Goal: Task Accomplishment & Management: Use online tool/utility

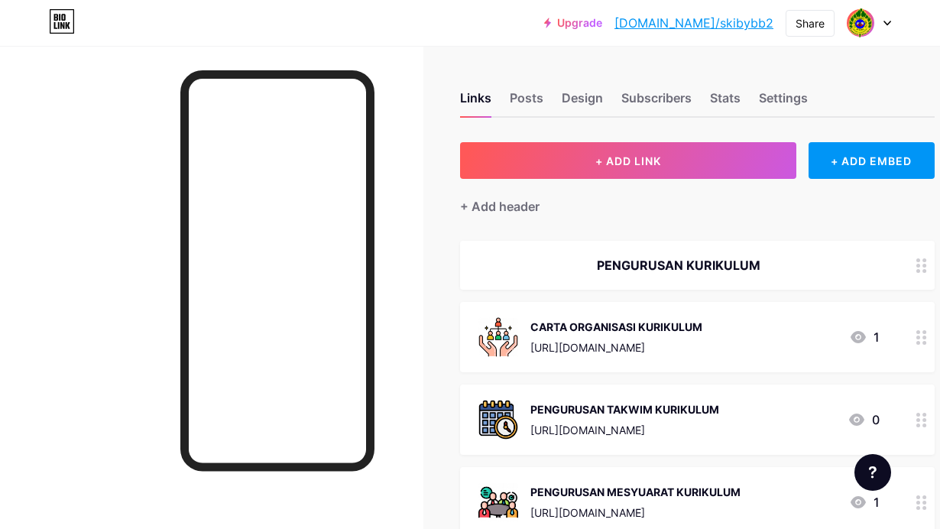
click at [633, 157] on span "+ ADD LINK" at bounding box center [628, 160] width 66 height 13
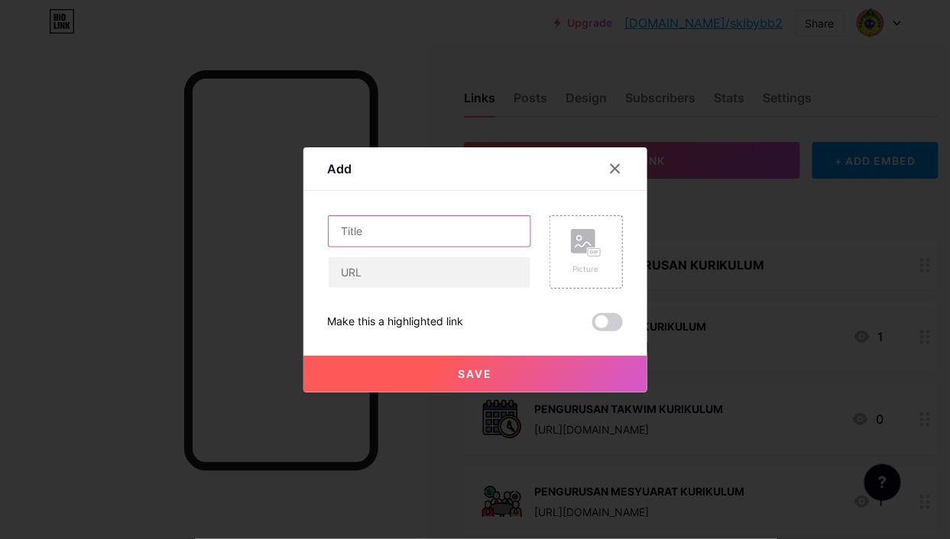
click at [400, 231] on input "text" at bounding box center [430, 231] width 202 height 31
type input "p"
type input "PELAN STRATEGIKKURIKULUM"
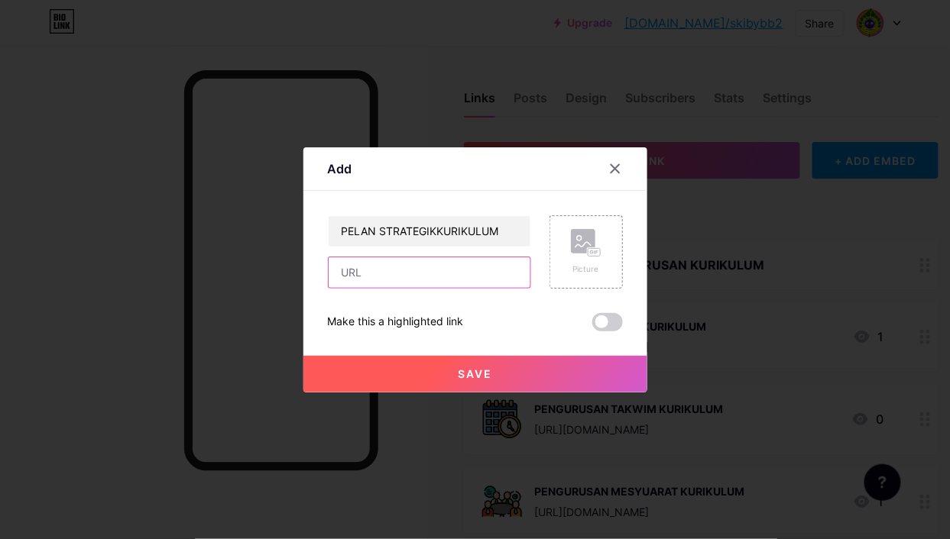
paste input "[URL][DOMAIN_NAME]"
type input "[URL][DOMAIN_NAME]"
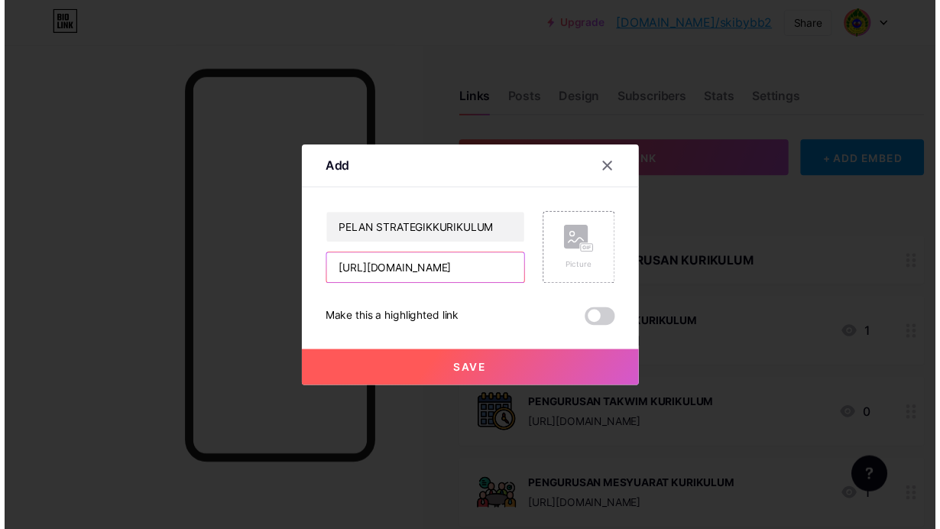
scroll to position [0, 0]
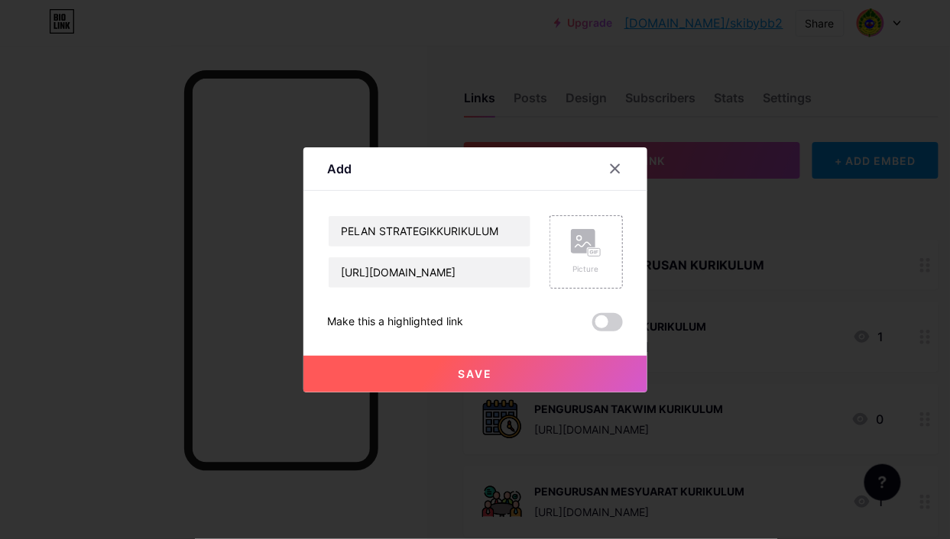
click at [581, 262] on div "Picture" at bounding box center [586, 252] width 31 height 46
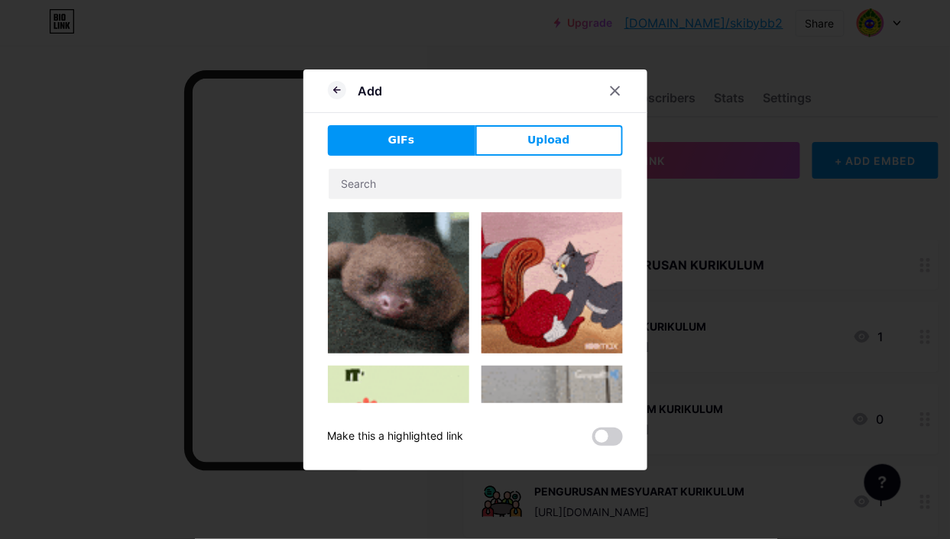
click at [547, 132] on span "Upload" at bounding box center [548, 140] width 42 height 16
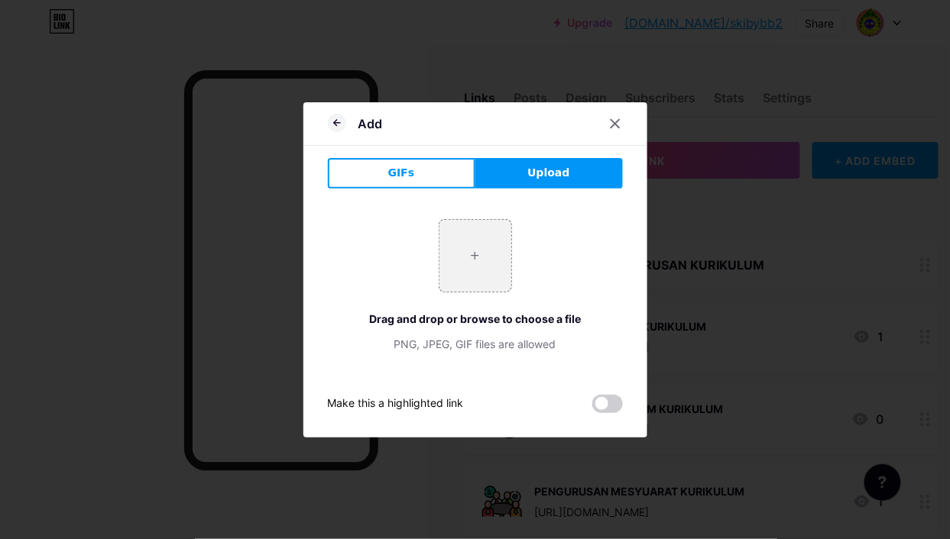
click at [467, 254] on input "file" at bounding box center [475, 256] width 72 height 72
type input "C:\fakepath\STRATEGIC PLAN ICON.png"
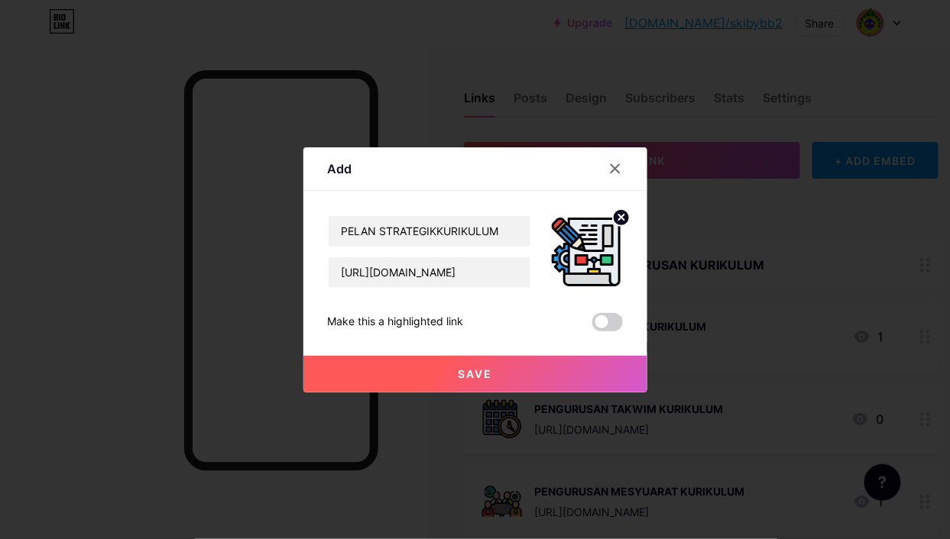
click at [551, 374] on button "Save" at bounding box center [475, 374] width 344 height 37
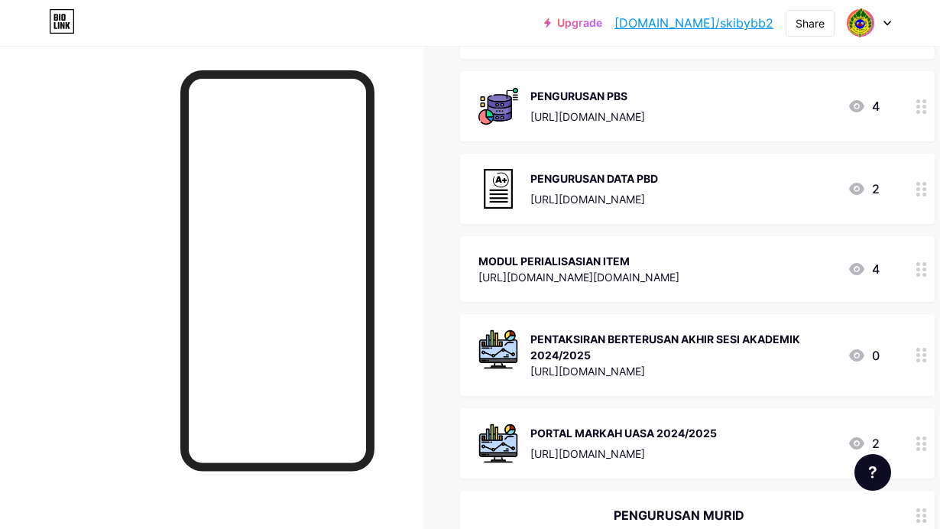
scroll to position [1256, 0]
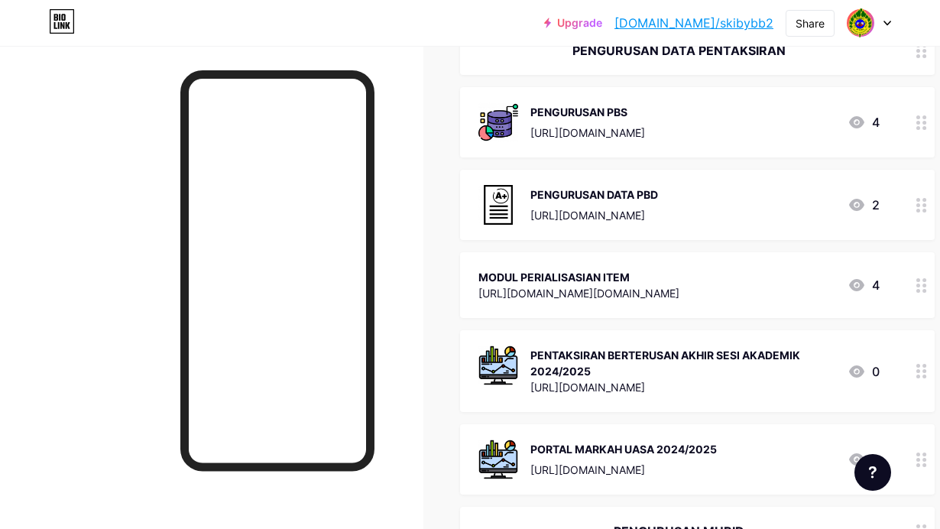
click at [679, 300] on div "MODUL PERIALISASIAN ITEM [URL][DOMAIN_NAME][DOMAIN_NAME]" at bounding box center [578, 284] width 201 height 35
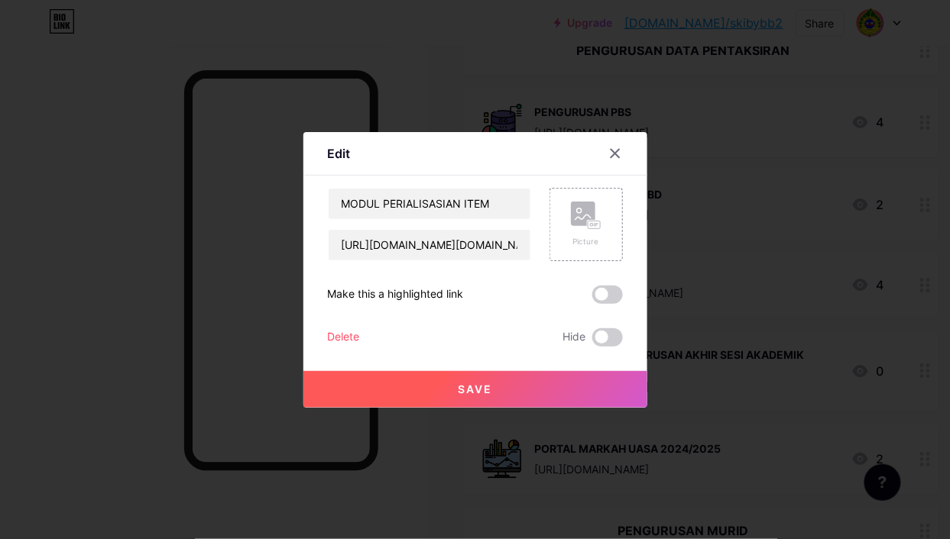
click at [591, 236] on div "Picture" at bounding box center [586, 241] width 31 height 11
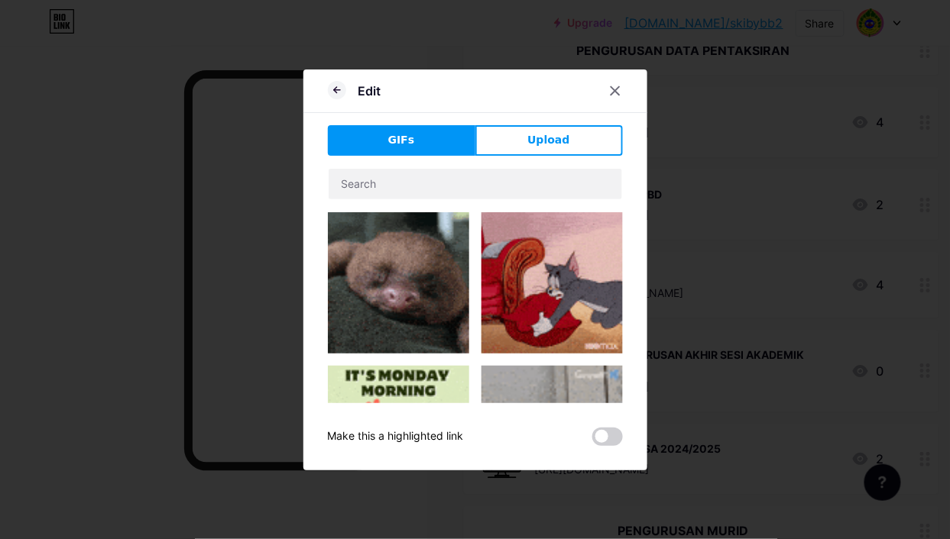
click at [526, 140] on button "Upload" at bounding box center [548, 140] width 147 height 31
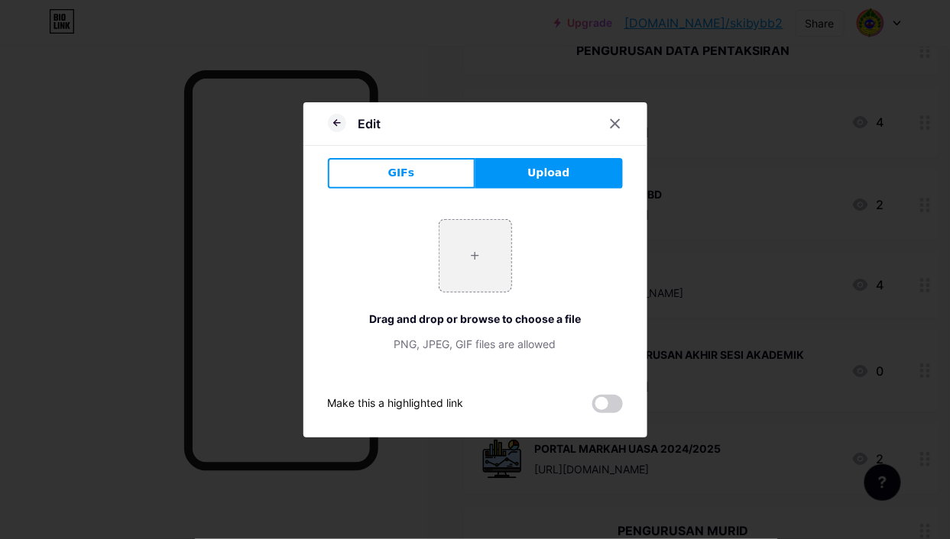
click at [471, 257] on input "file" at bounding box center [475, 256] width 72 height 72
type input "C:\fakepath\PAPER ICON.jpg"
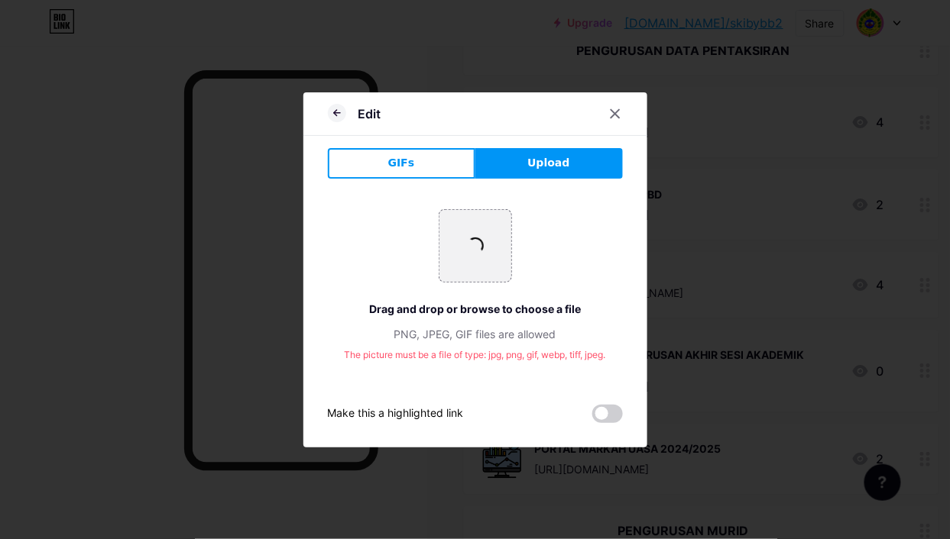
click at [330, 112] on icon at bounding box center [337, 113] width 18 height 18
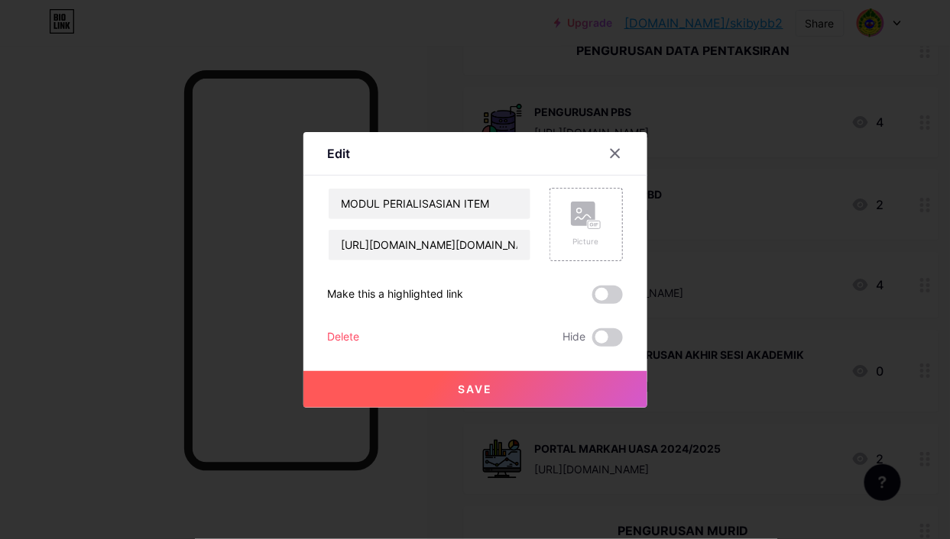
click at [601, 219] on icon at bounding box center [586, 216] width 31 height 28
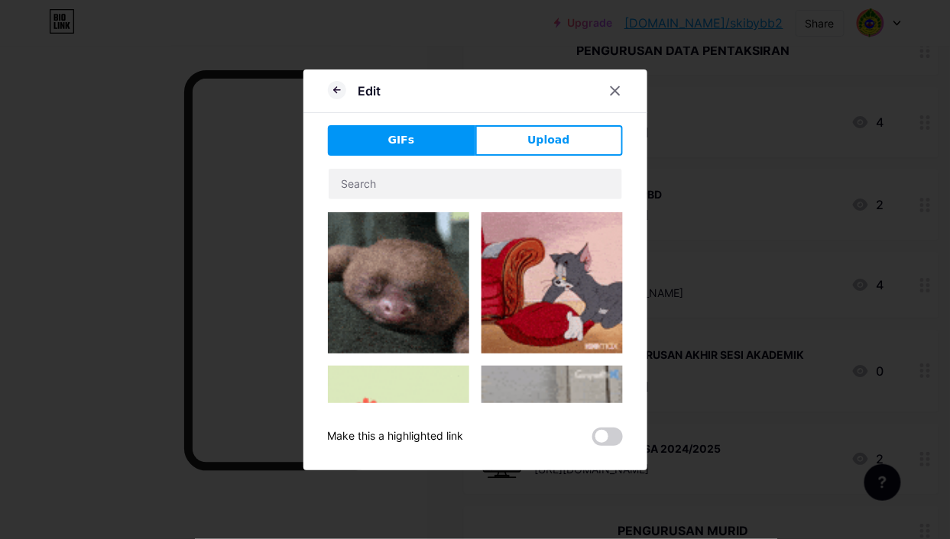
click at [552, 138] on span "Upload" at bounding box center [548, 140] width 42 height 16
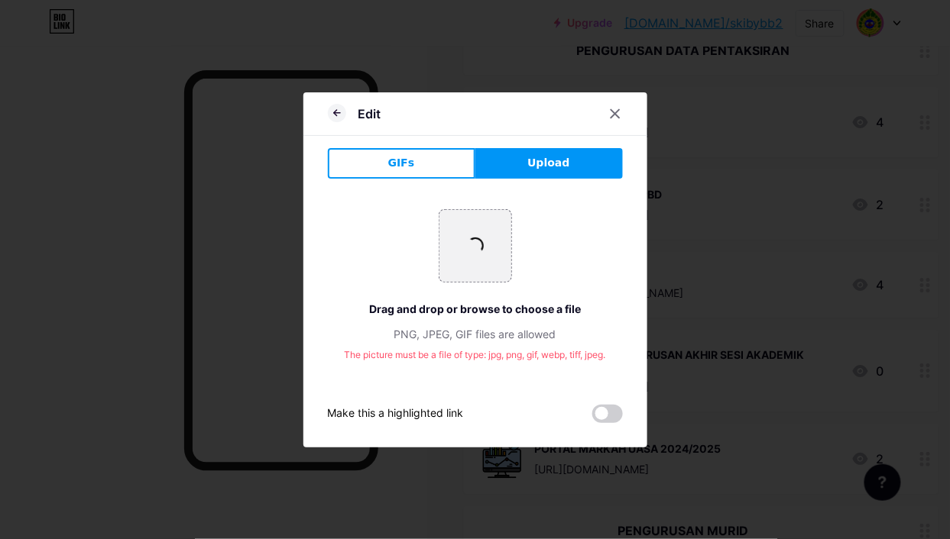
click at [615, 114] on icon at bounding box center [614, 113] width 8 height 8
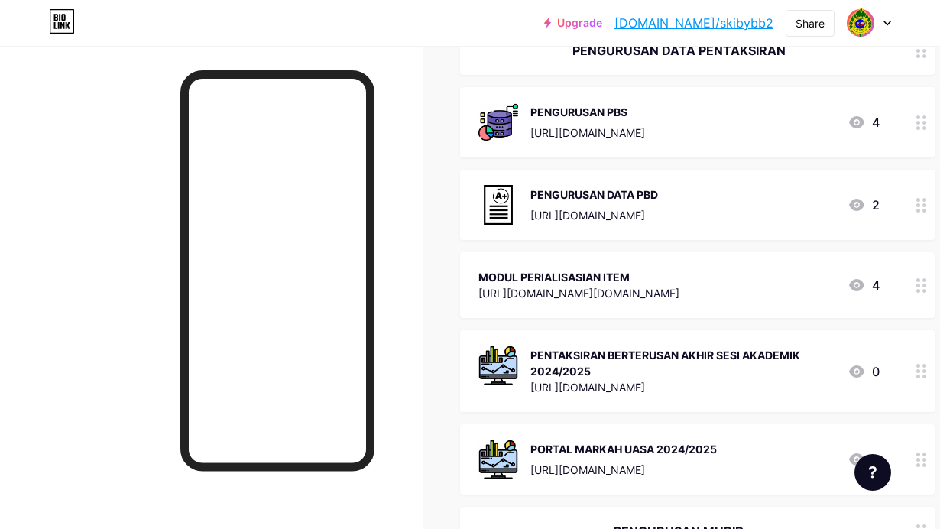
click at [554, 290] on div "[URL][DOMAIN_NAME][DOMAIN_NAME]" at bounding box center [578, 293] width 201 height 16
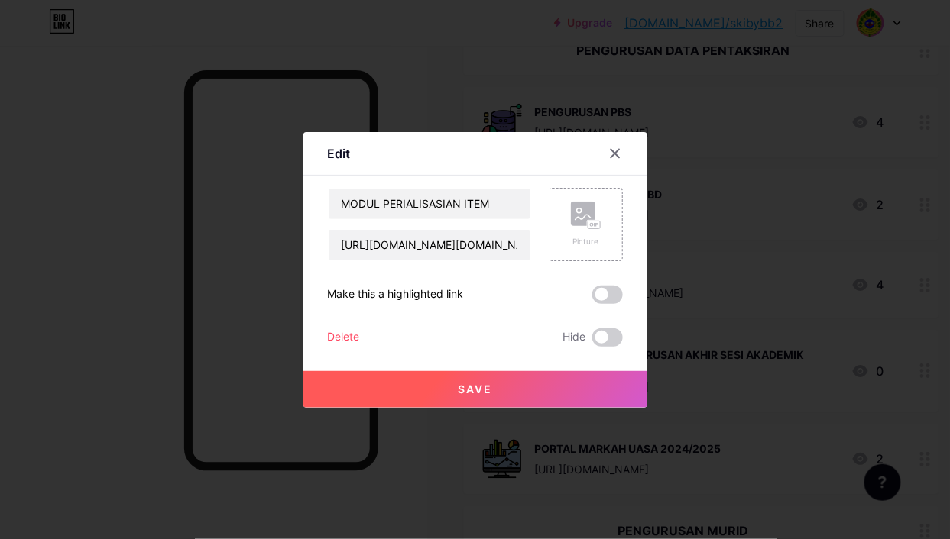
click at [580, 238] on div "Picture" at bounding box center [586, 241] width 31 height 11
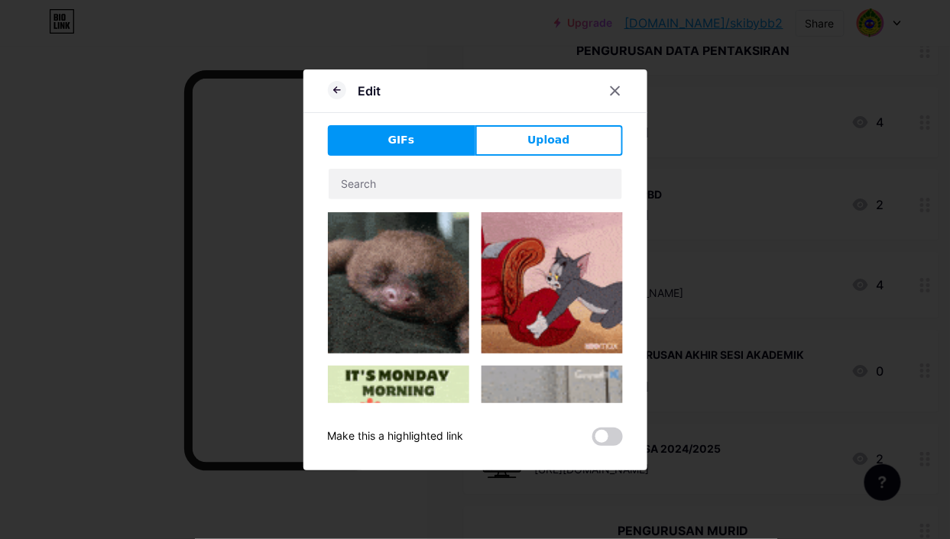
click at [510, 134] on button "Upload" at bounding box center [548, 140] width 147 height 31
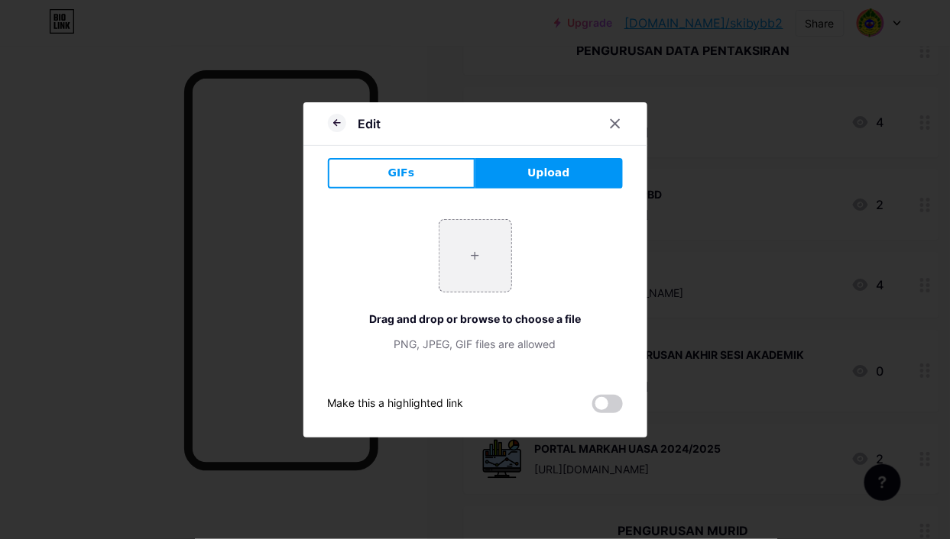
click at [469, 262] on input "file" at bounding box center [475, 256] width 72 height 72
type input "C:\fakepath\PAPER ICON.jpg"
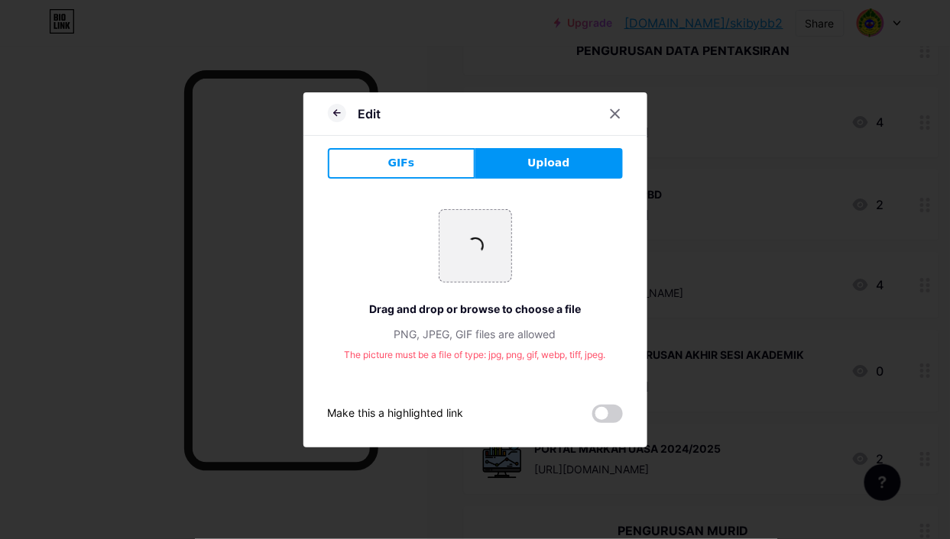
click at [612, 118] on icon at bounding box center [615, 114] width 12 height 12
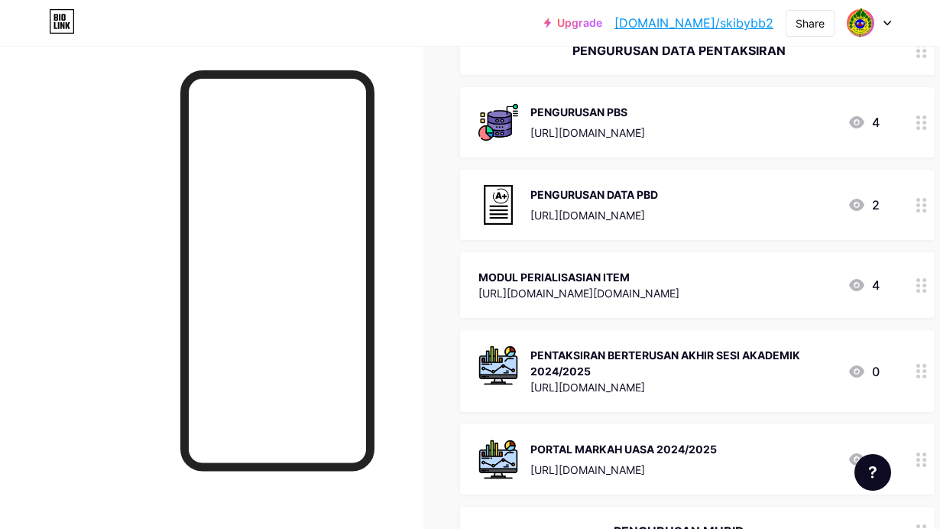
click at [672, 272] on div "MODUL PERIALISASIAN ITEM" at bounding box center [578, 277] width 201 height 16
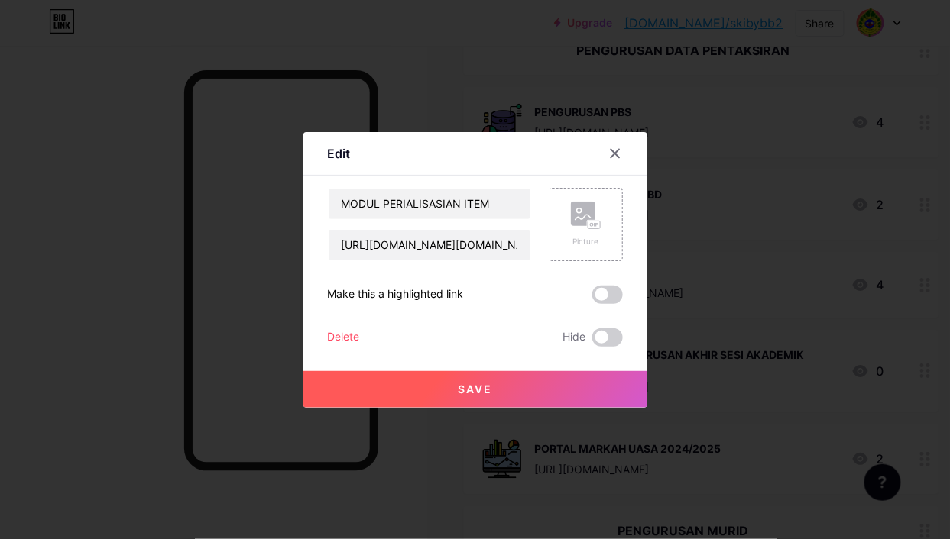
click at [595, 239] on div "Picture" at bounding box center [586, 241] width 31 height 11
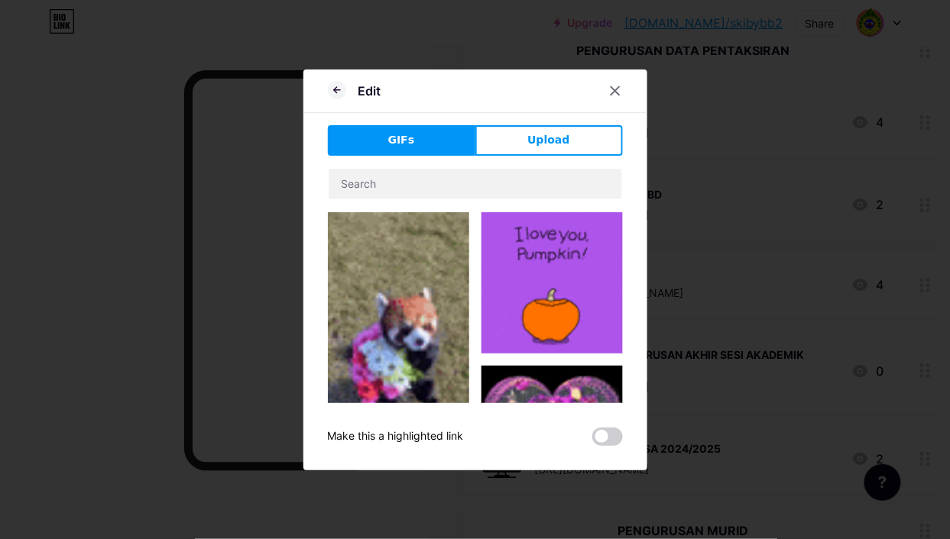
click at [575, 143] on button "Upload" at bounding box center [548, 140] width 147 height 31
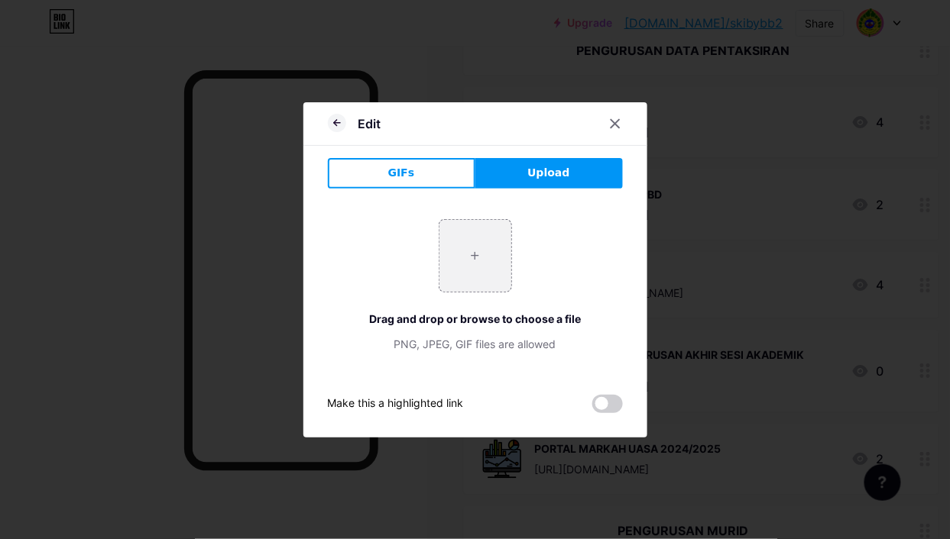
click at [487, 251] on input "file" at bounding box center [475, 256] width 72 height 72
type input "C:\fakepath\images PAPER ICON.png"
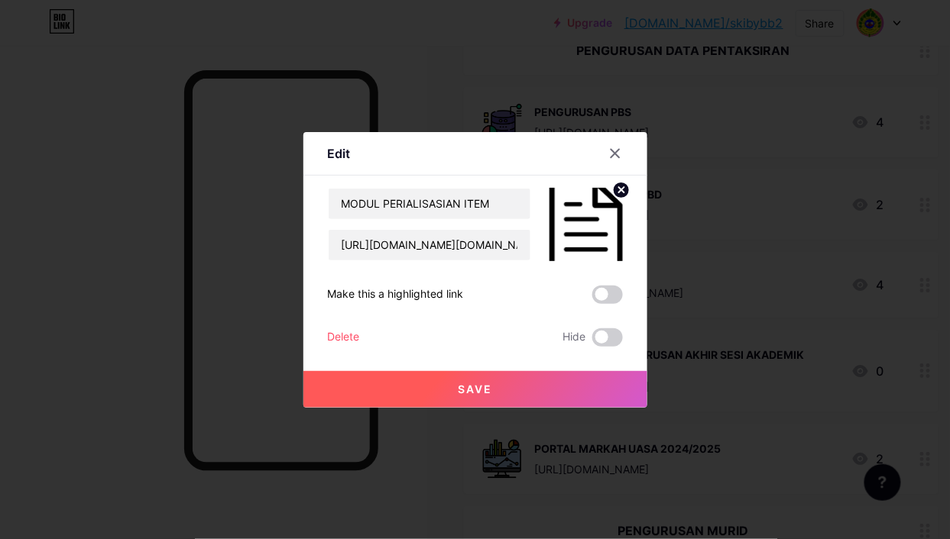
click at [494, 387] on button "Save" at bounding box center [475, 389] width 344 height 37
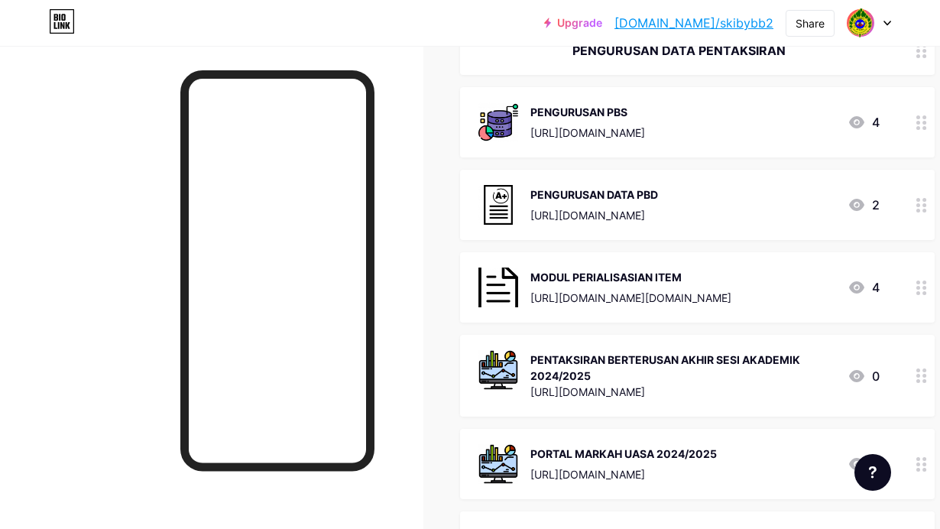
click at [740, 24] on link "[DOMAIN_NAME]/skibybb2" at bounding box center [693, 23] width 159 height 18
